Goal: Information Seeking & Learning: Learn about a topic

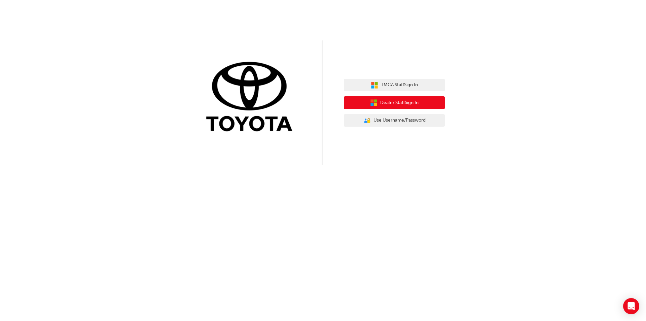
click at [383, 104] on span "Dealer Staff Sign In" at bounding box center [399, 103] width 38 height 8
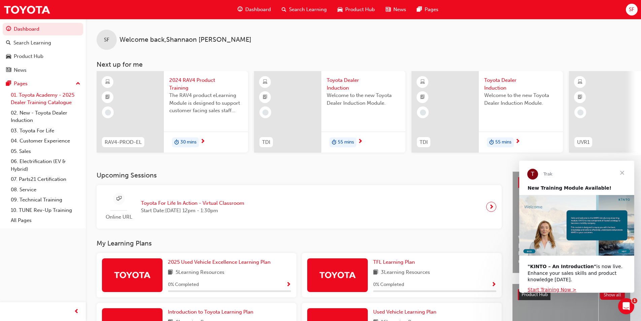
click at [57, 99] on link "01. Toyota Academy - 2025 Dealer Training Catalogue" at bounding box center [45, 99] width 75 height 18
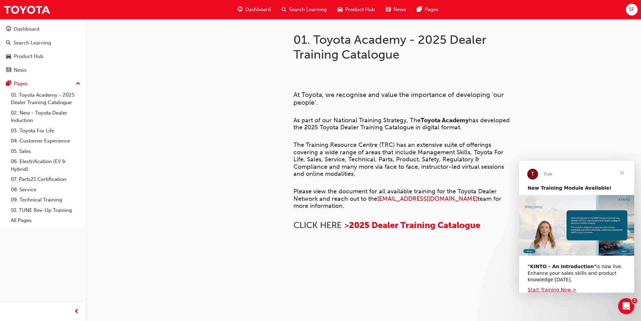
click at [264, 10] on span "Dashboard" at bounding box center [258, 10] width 26 height 8
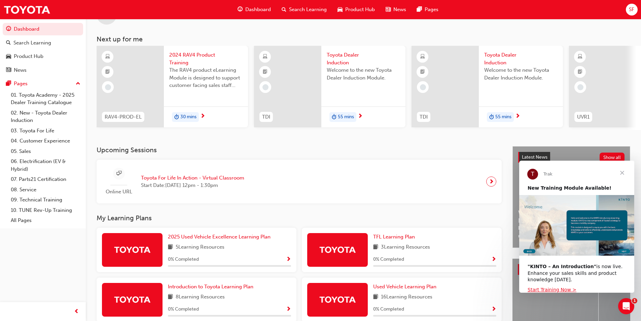
scroll to position [81, 0]
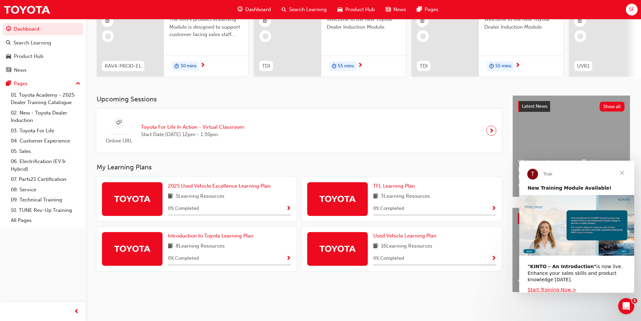
click at [495, 206] on span "Show Progress" at bounding box center [494, 209] width 5 height 6
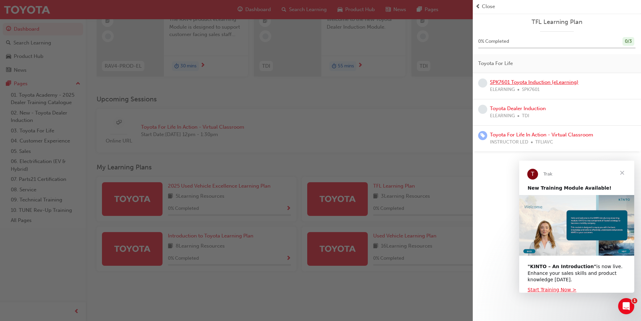
click at [543, 81] on link "SPK7601 Toyota Induction (eLearning)" at bounding box center [534, 82] width 89 height 6
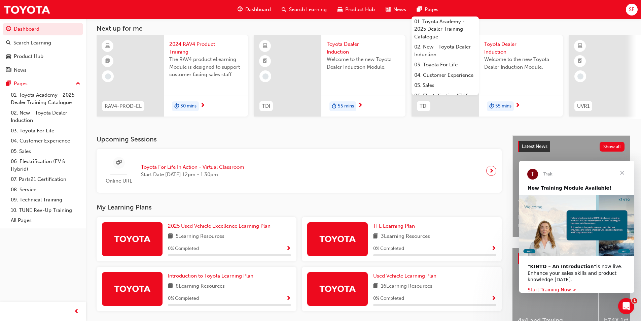
scroll to position [81, 0]
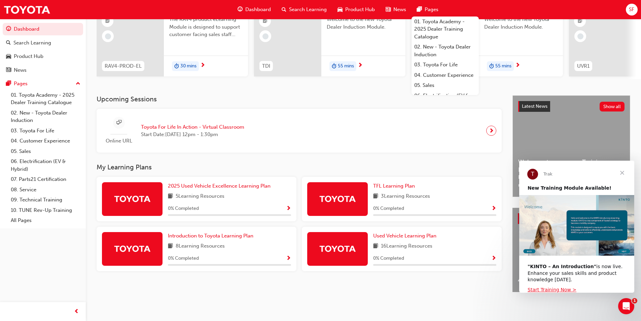
click at [495, 207] on span "Show Progress" at bounding box center [494, 209] width 5 height 6
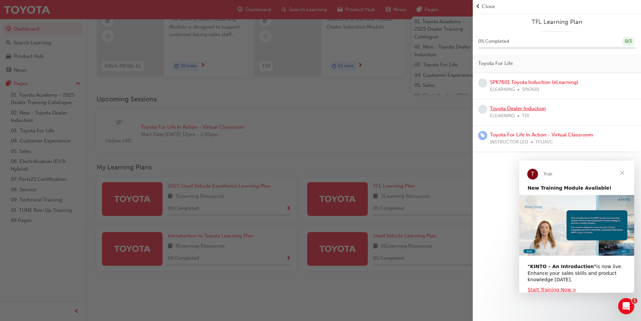
click at [524, 108] on link "Toyota Dealer Induction" at bounding box center [518, 108] width 56 height 6
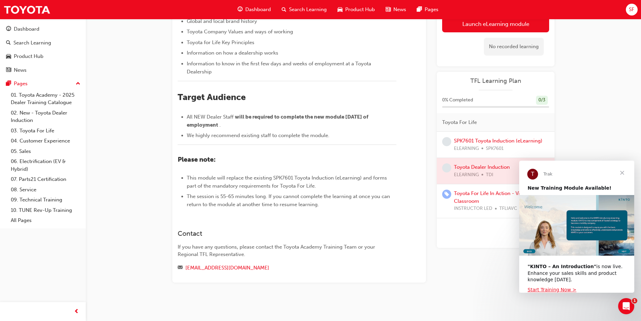
scroll to position [218, 0]
click at [466, 201] on link "Toyota For Life In Action - Virtual Classroom" at bounding box center [492, 197] width 77 height 14
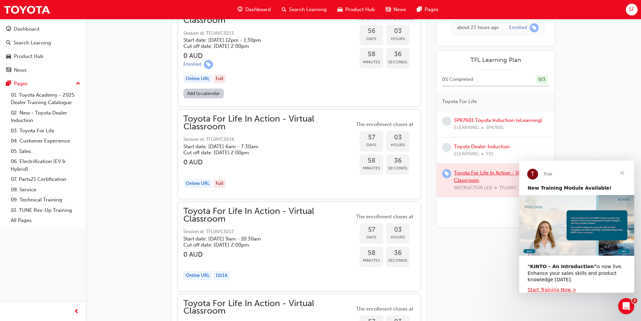
scroll to position [7101, 0]
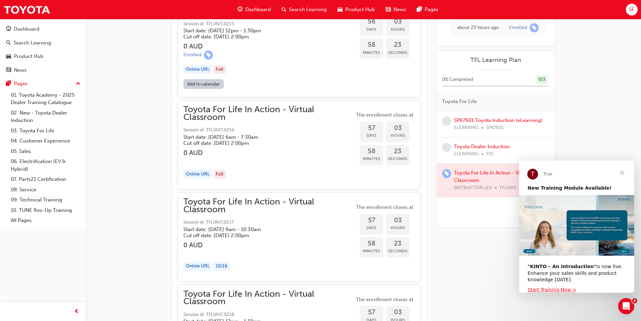
click at [291, 202] on span "Toyota For Life In Action - Virtual Classroom" at bounding box center [268, 205] width 171 height 15
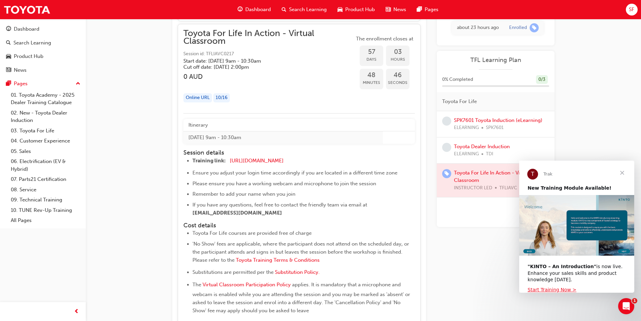
scroll to position [7236, 0]
